Goal: Information Seeking & Learning: Learn about a topic

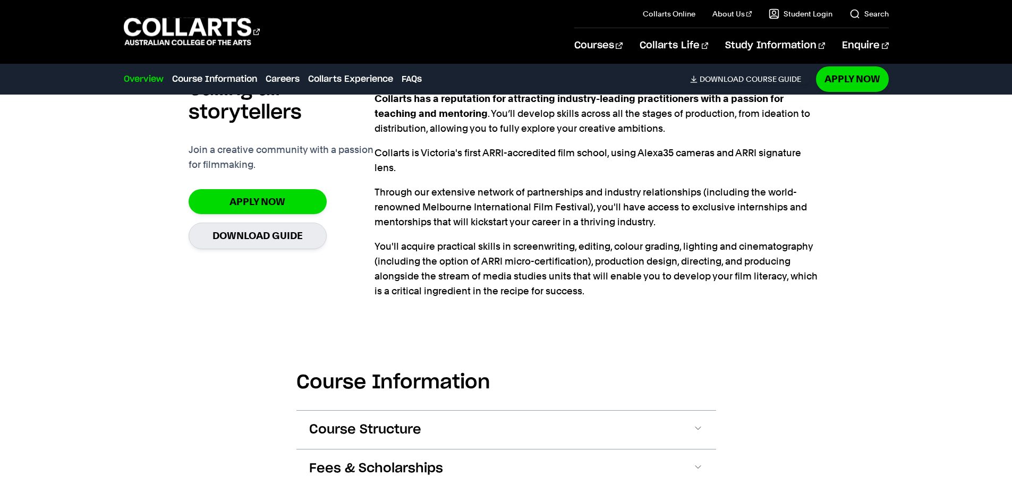
scroll to position [974, 0]
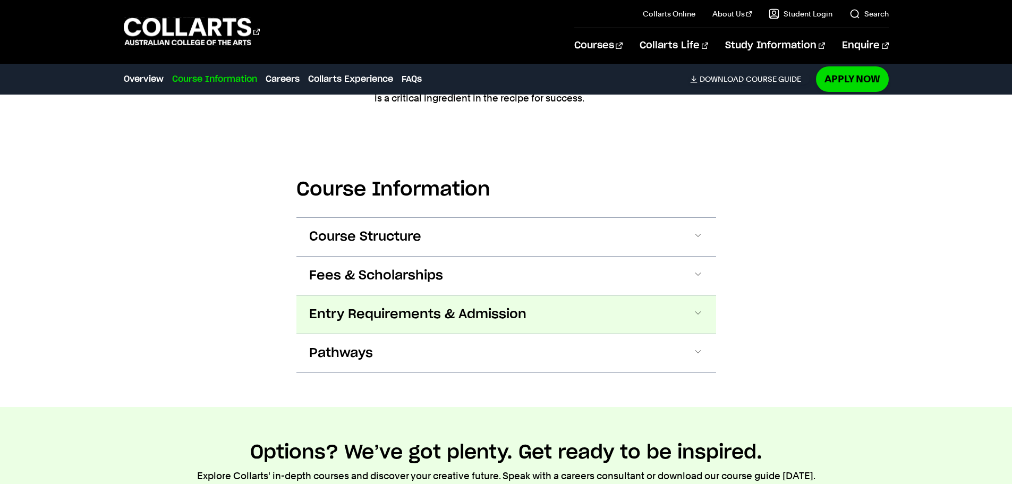
click at [697, 314] on span at bounding box center [698, 315] width 11 height 14
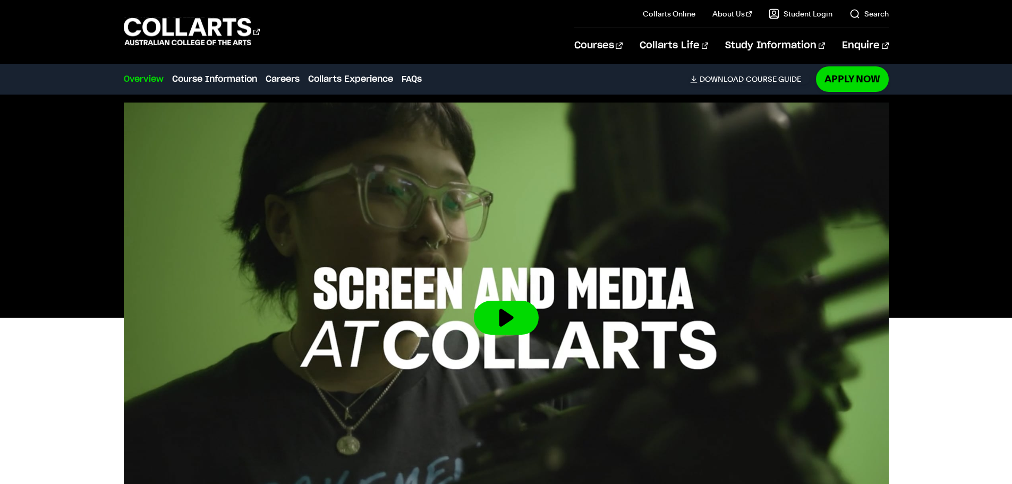
scroll to position [0, 0]
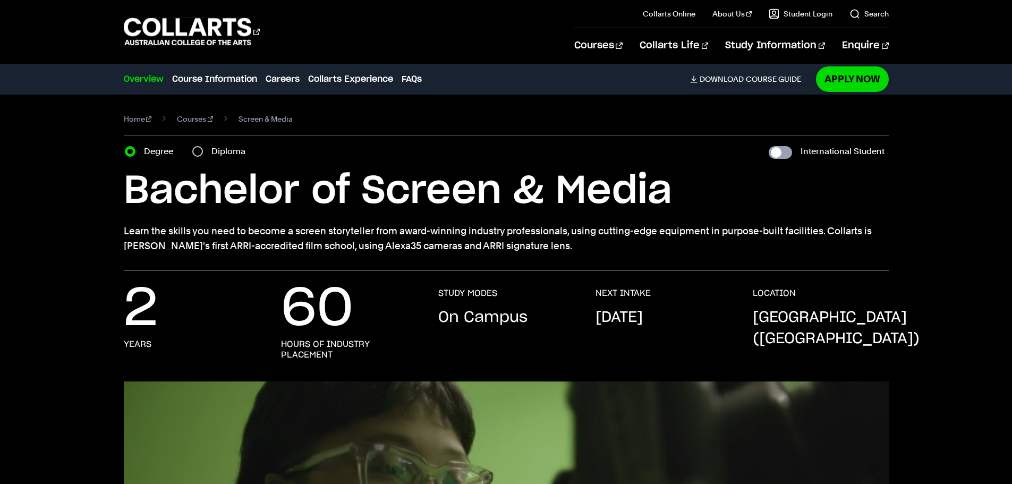
click at [787, 151] on input "International Student" at bounding box center [780, 152] width 23 height 13
checkbox input "true"
click at [778, 153] on input "International Student" at bounding box center [780, 152] width 23 height 13
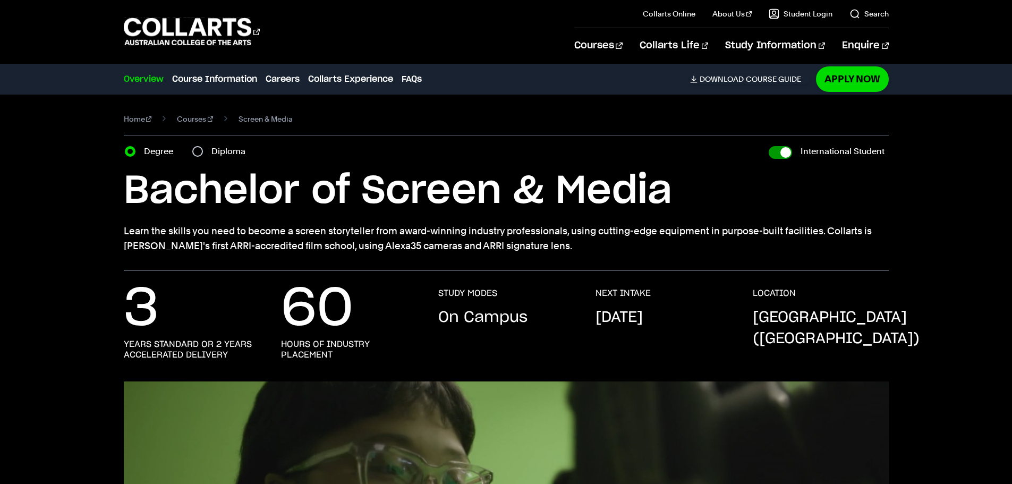
checkbox input "false"
click at [787, 153] on input "International Student" at bounding box center [780, 152] width 23 height 13
checkbox input "true"
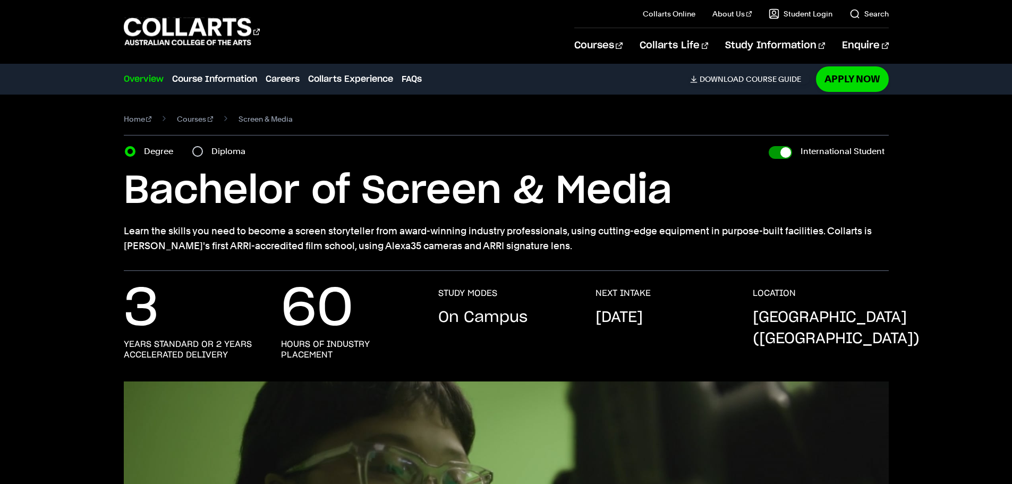
click at [774, 156] on input "International Student" at bounding box center [780, 152] width 23 height 13
checkbox input "false"
click at [198, 150] on input "Diploma" at bounding box center [197, 151] width 11 height 11
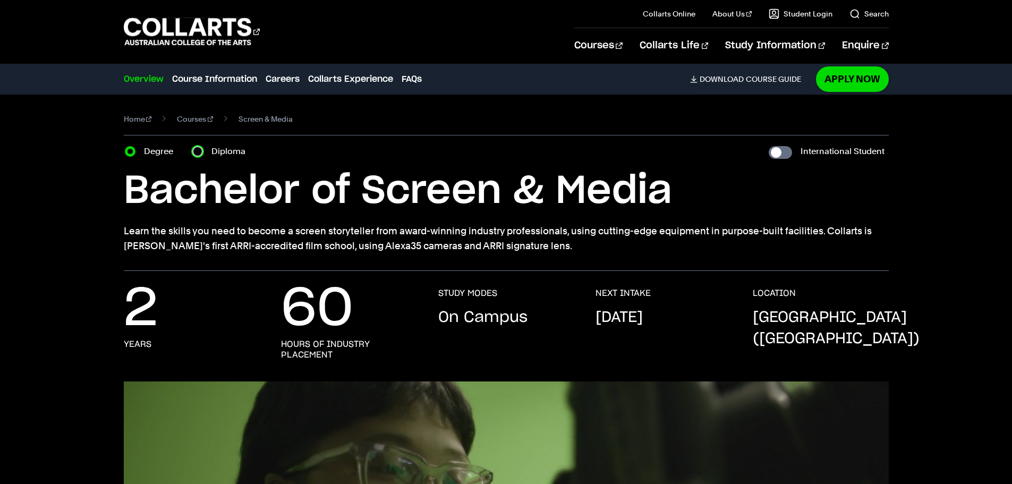
radio input "true"
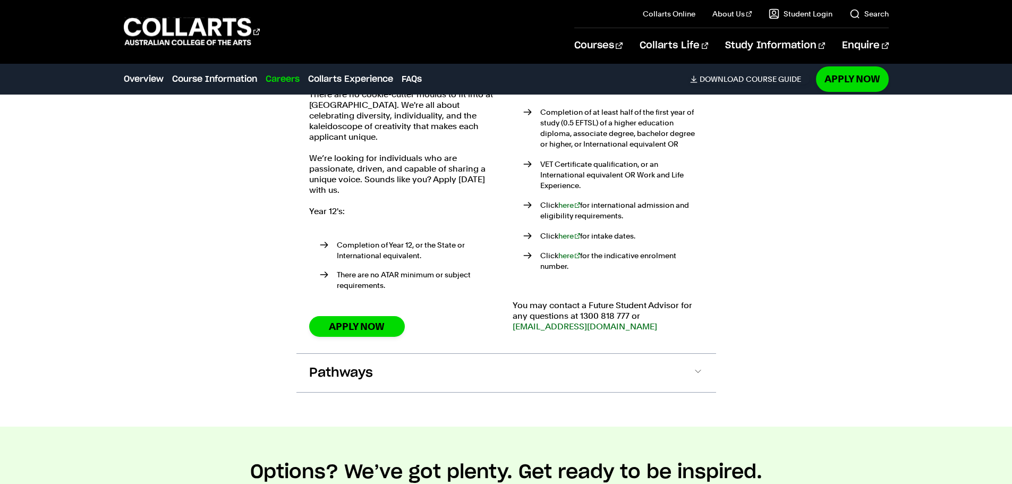
scroll to position [1152, 0]
